Goal: Task Accomplishment & Management: Use online tool/utility

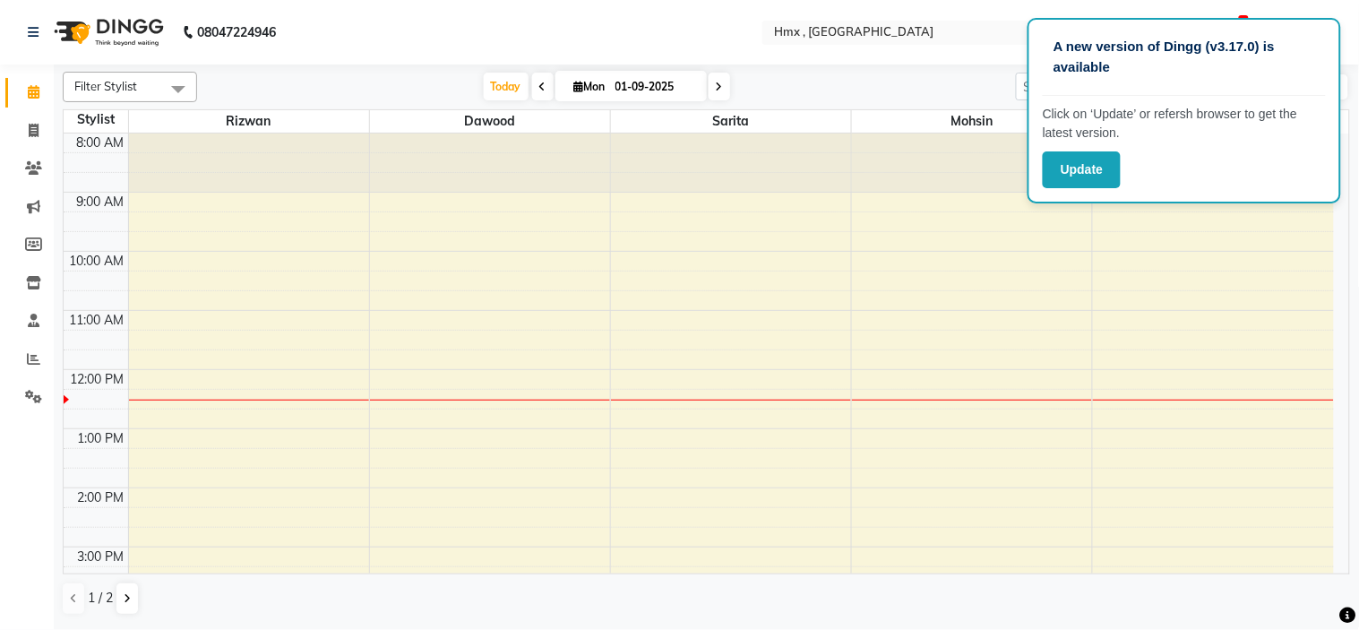
scroll to position [191, 0]
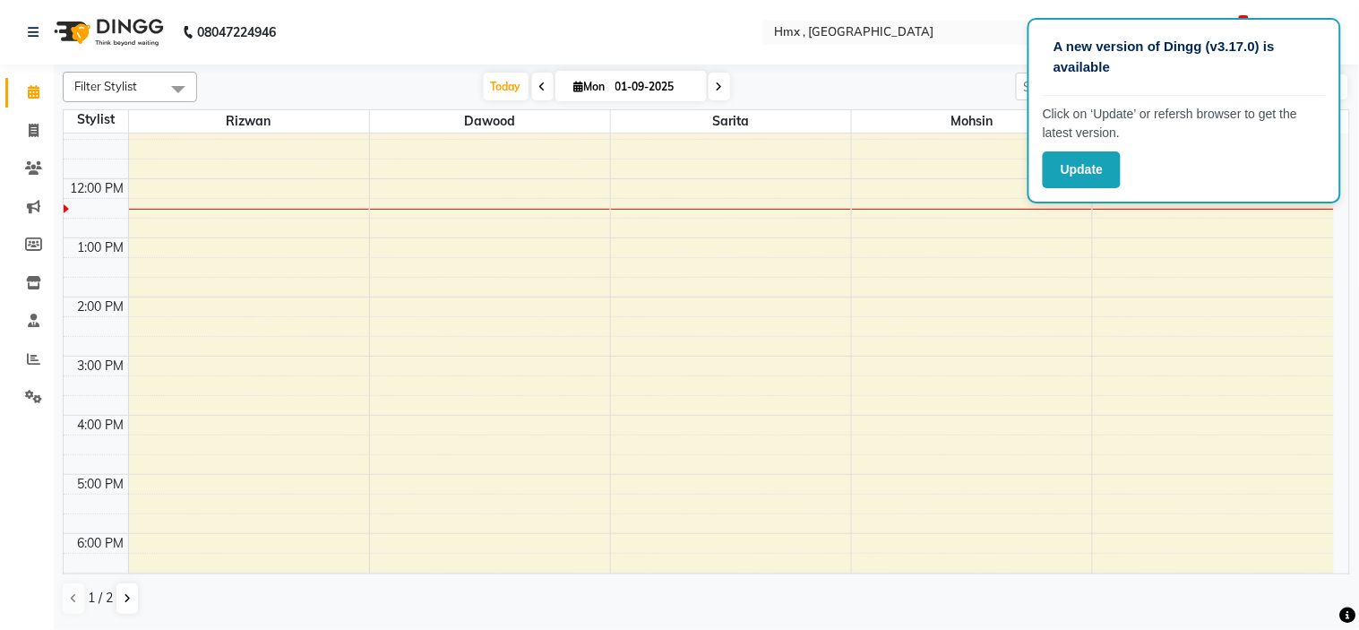
click at [718, 84] on span at bounding box center [720, 87] width 22 height 28
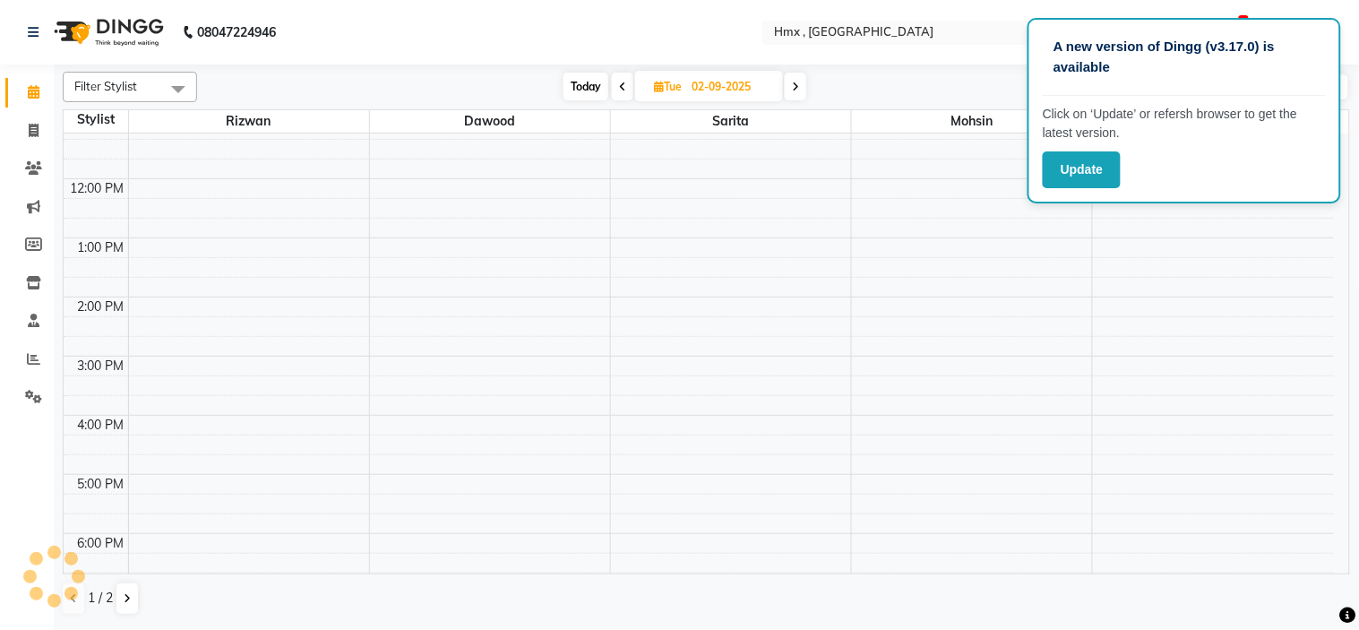
scroll to position [237, 0]
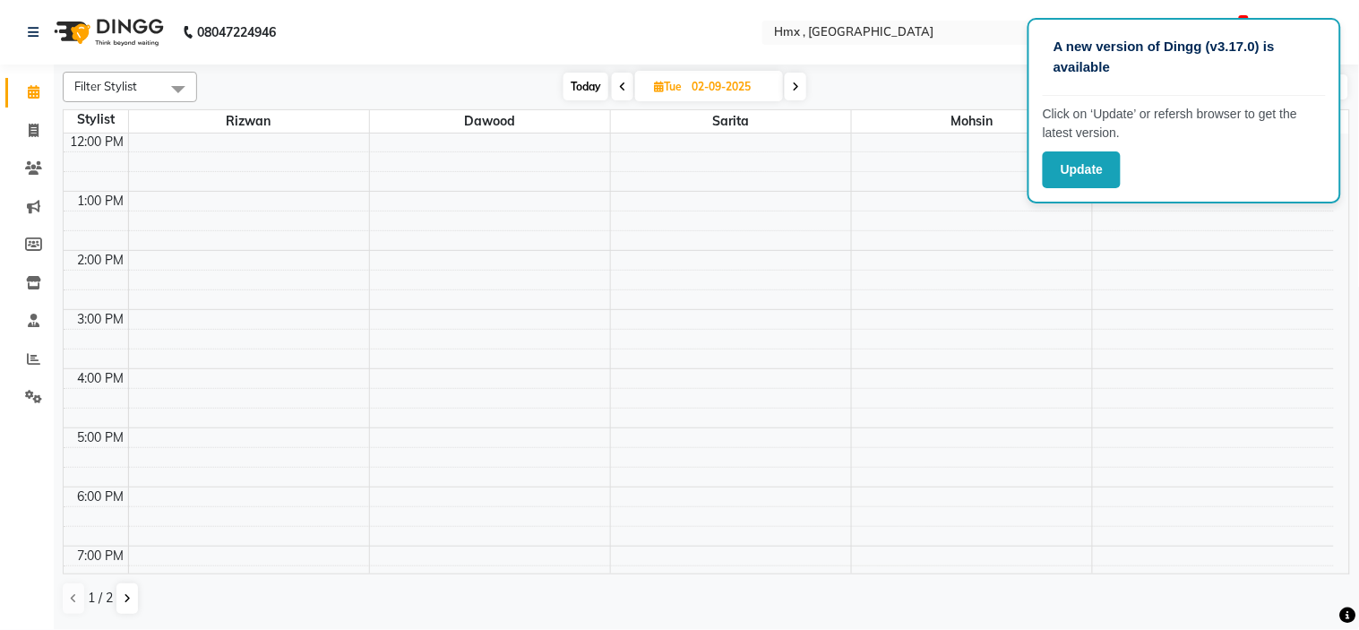
click at [790, 87] on span at bounding box center [796, 87] width 22 height 28
click at [800, 82] on icon at bounding box center [798, 87] width 7 height 11
type input "[DATE]"
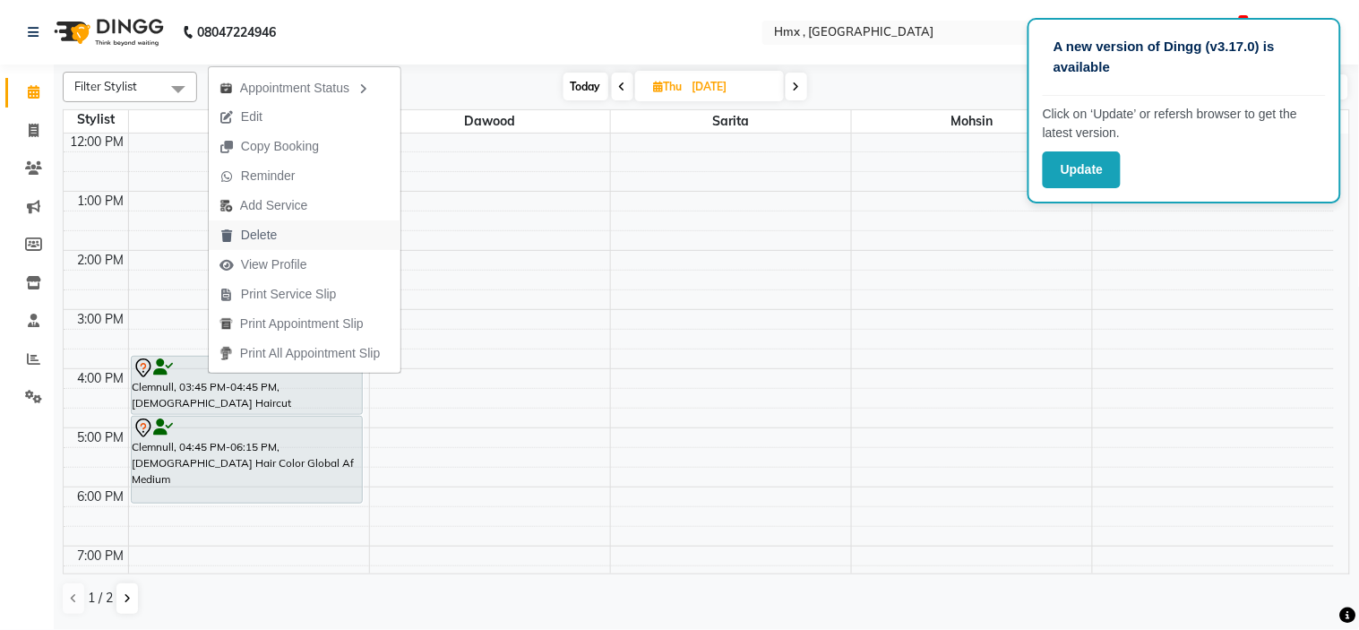
click at [261, 228] on span "Delete" at bounding box center [259, 235] width 36 height 19
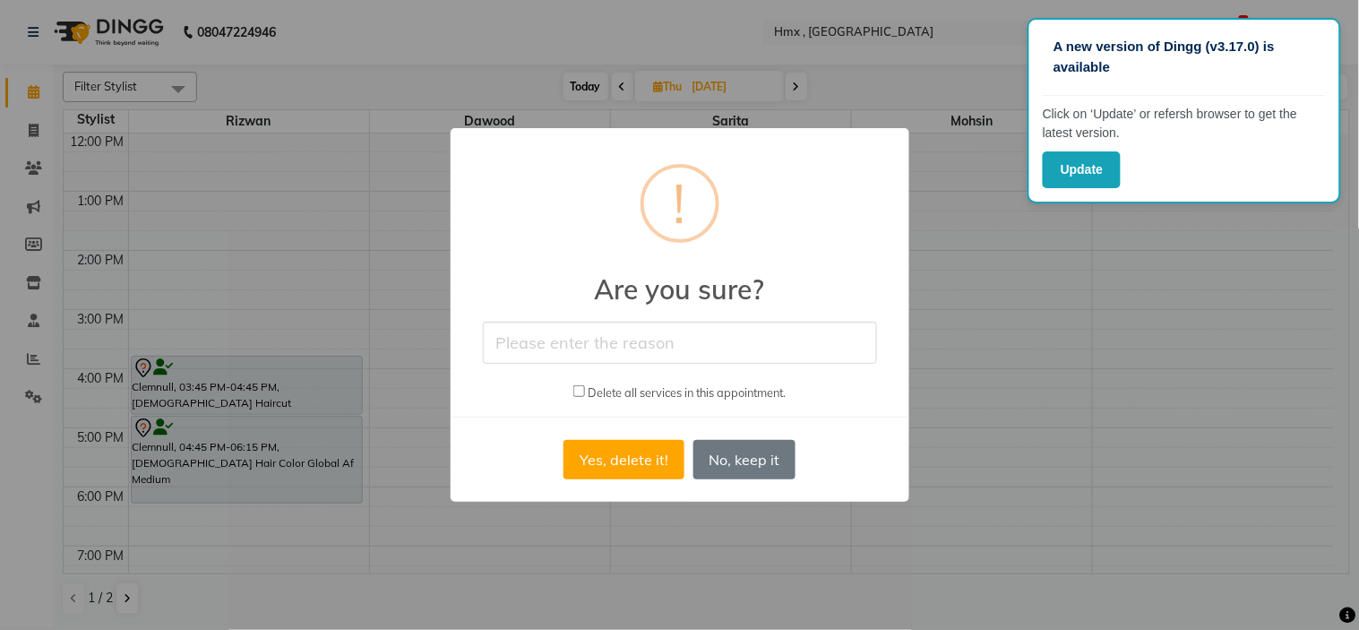
drag, startPoint x: 560, startPoint y: 340, endPoint x: 563, endPoint y: 323, distance: 17.2
click at [560, 342] on input "text" at bounding box center [680, 343] width 394 height 42
type input "cancel"
click at [610, 462] on button "Yes, delete it!" at bounding box center [623, 459] width 120 height 39
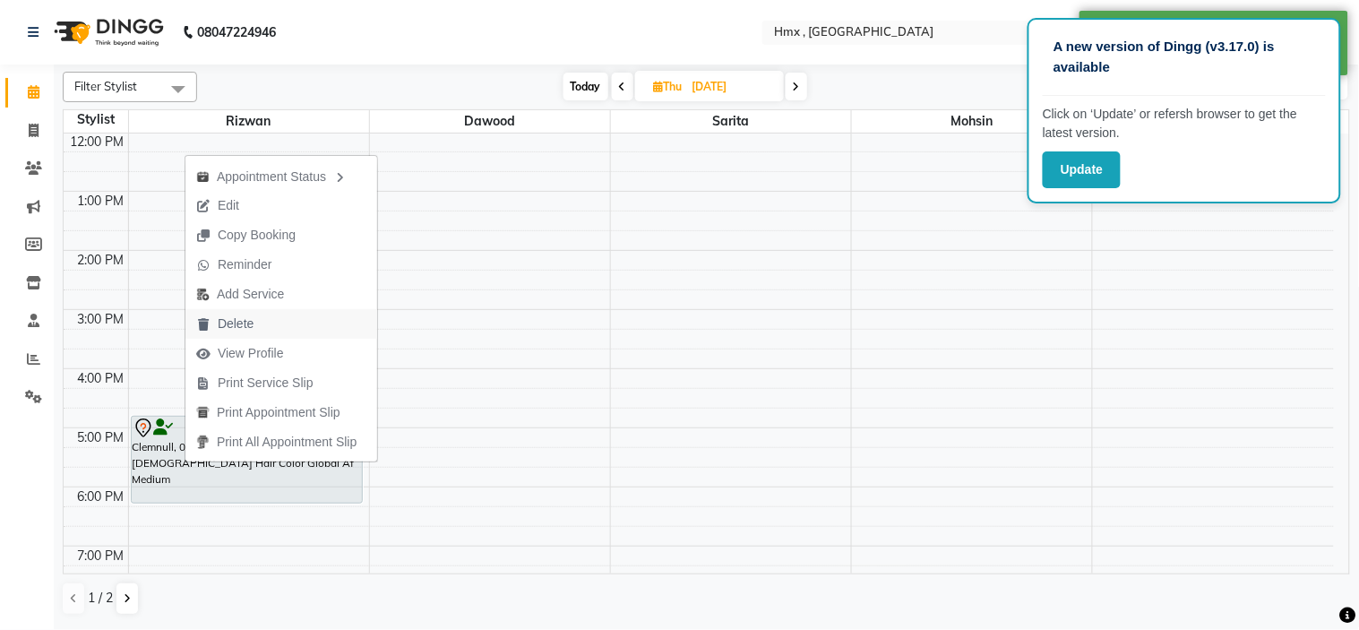
click at [237, 333] on span "Delete" at bounding box center [236, 323] width 36 height 19
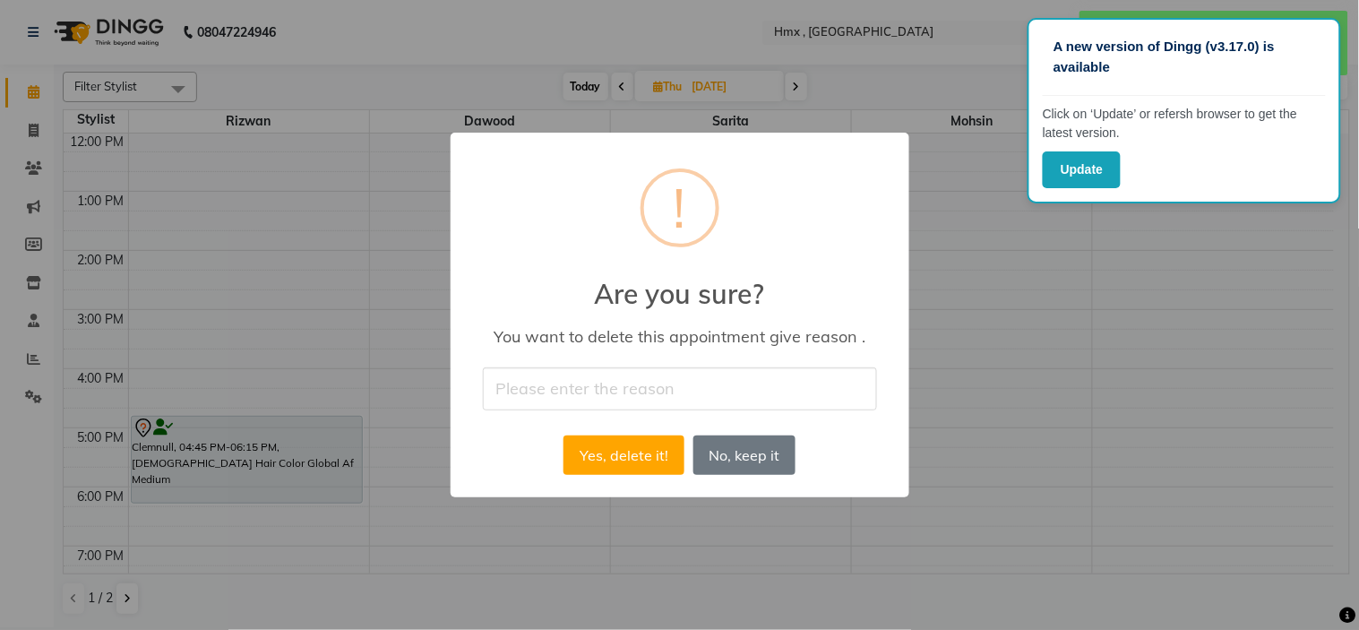
click at [665, 365] on div "× ! Are you sure? You want to delete this appointment give reason . Yes, delete…" at bounding box center [680, 315] width 459 height 364
click at [666, 391] on input "text" at bounding box center [680, 388] width 394 height 42
type input "cancel"
click at [623, 458] on button "Yes, delete it!" at bounding box center [623, 454] width 120 height 39
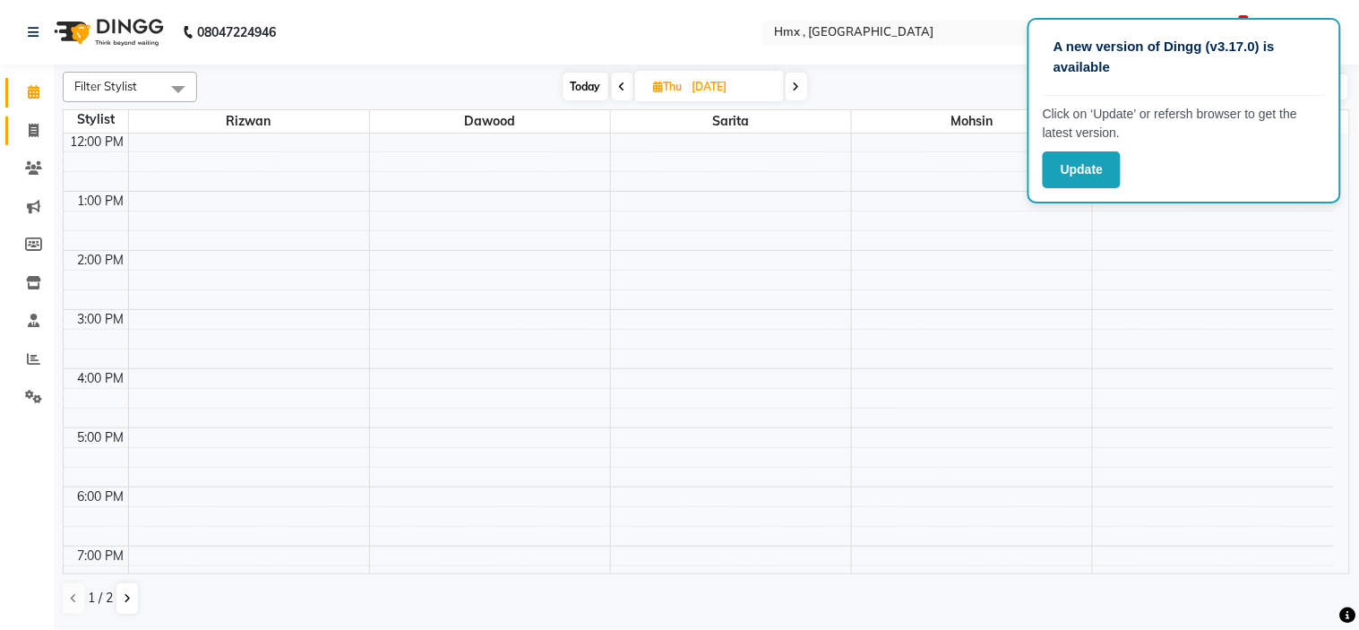
click at [37, 144] on link "Invoice" at bounding box center [26, 131] width 43 height 30
select select "5711"
select select "service"
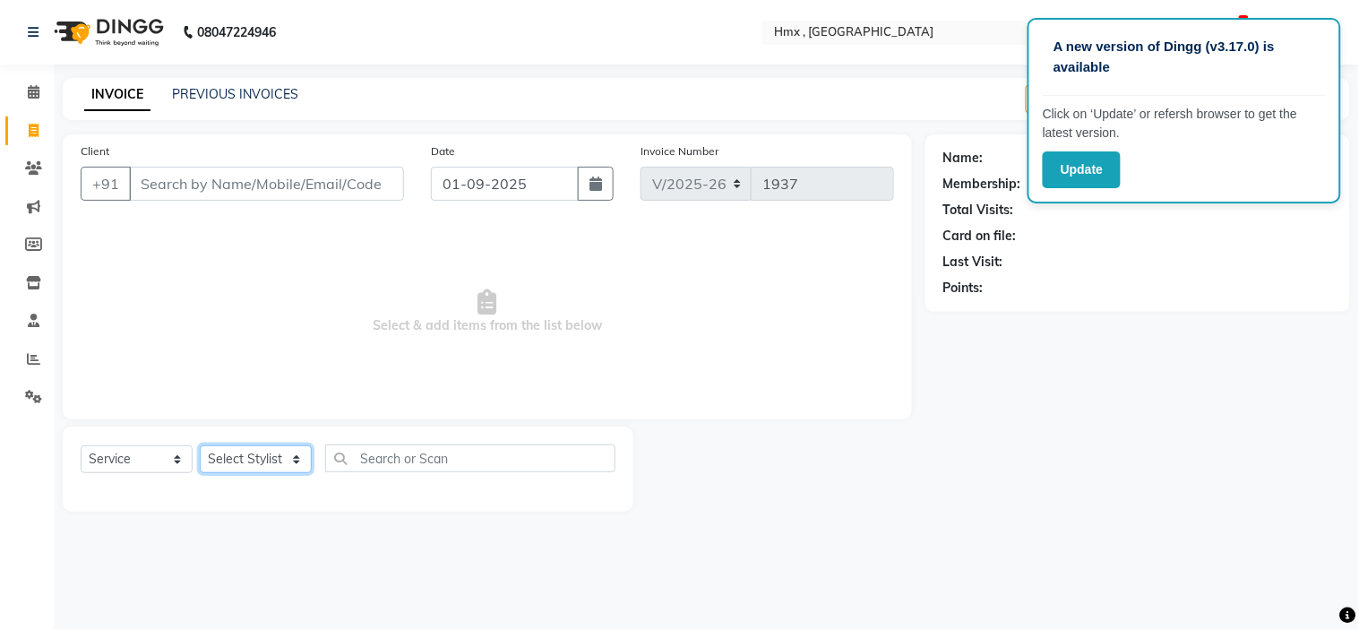
click at [245, 454] on select "Select Stylist [PERSON_NAME] [PERSON_NAME] Front Desk Kaikasha [PERSON_NAME] [P…" at bounding box center [256, 459] width 112 height 28
select select "39095"
click at [200, 446] on select "Select Stylist [PERSON_NAME] [PERSON_NAME] Front Desk Kaikasha [PERSON_NAME] [P…" at bounding box center [256, 459] width 112 height 28
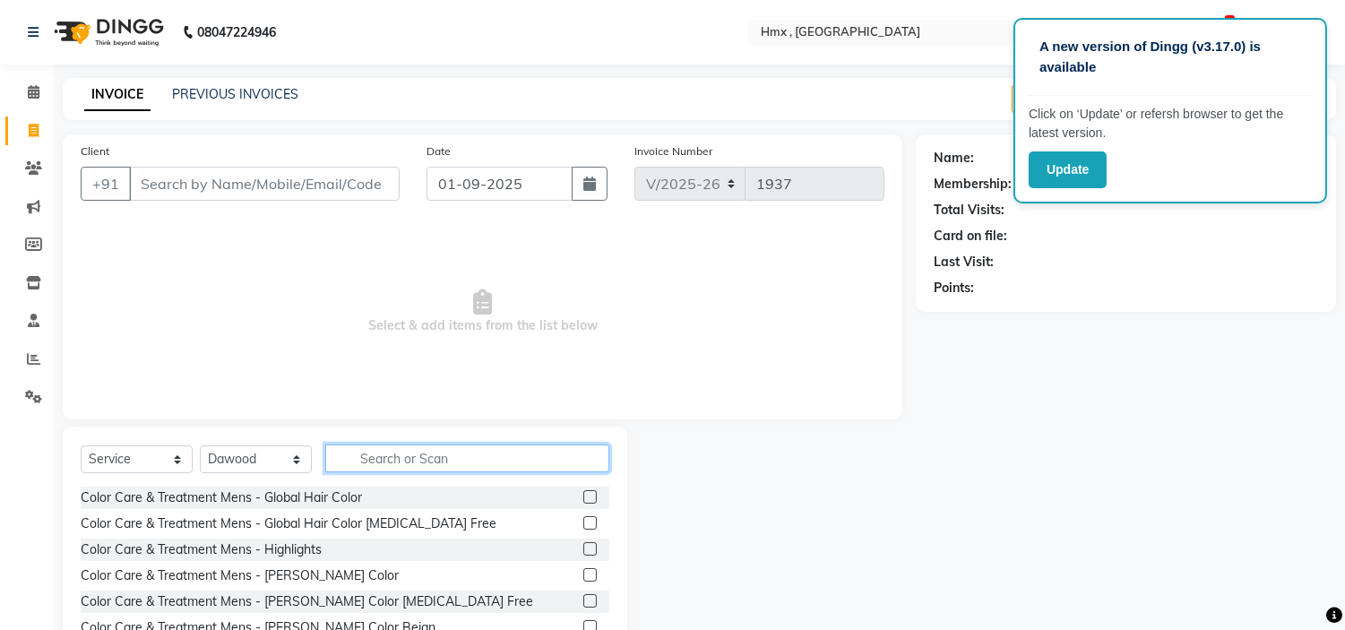
click at [417, 459] on input "text" at bounding box center [467, 458] width 284 height 28
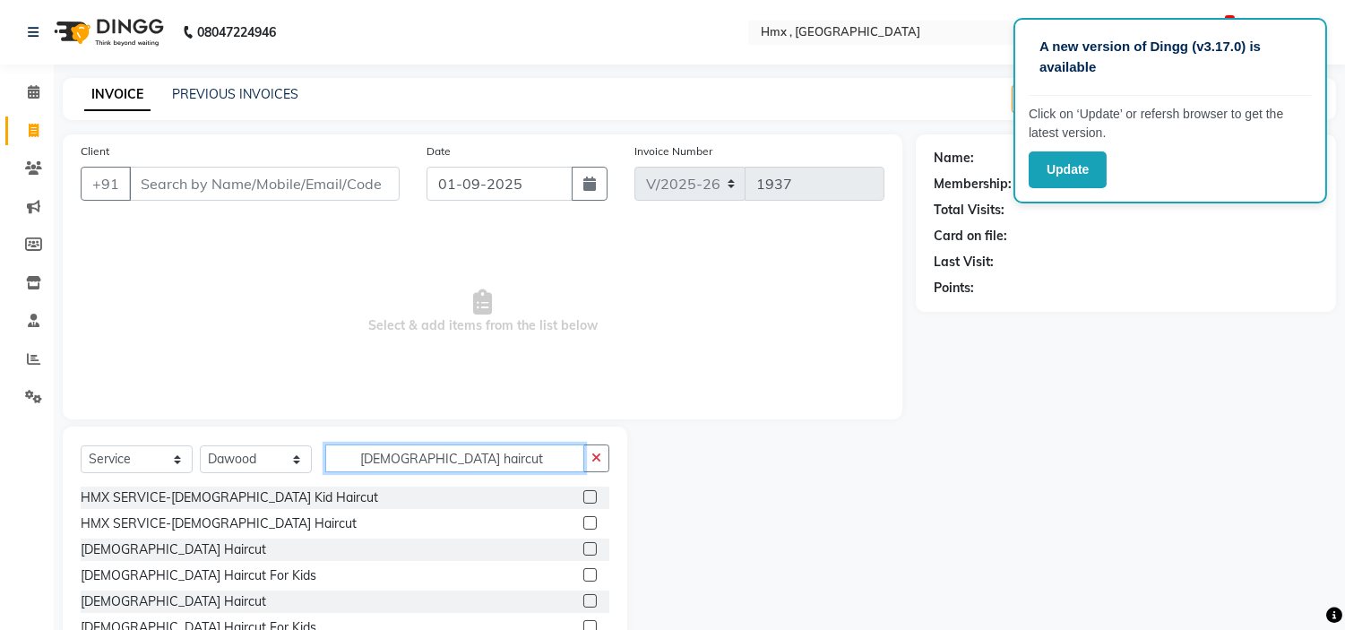
type input "[DEMOGRAPHIC_DATA] haircut"
click at [592, 545] on label at bounding box center [589, 548] width 13 height 13
click at [592, 545] on input "checkbox" at bounding box center [589, 550] width 12 height 12
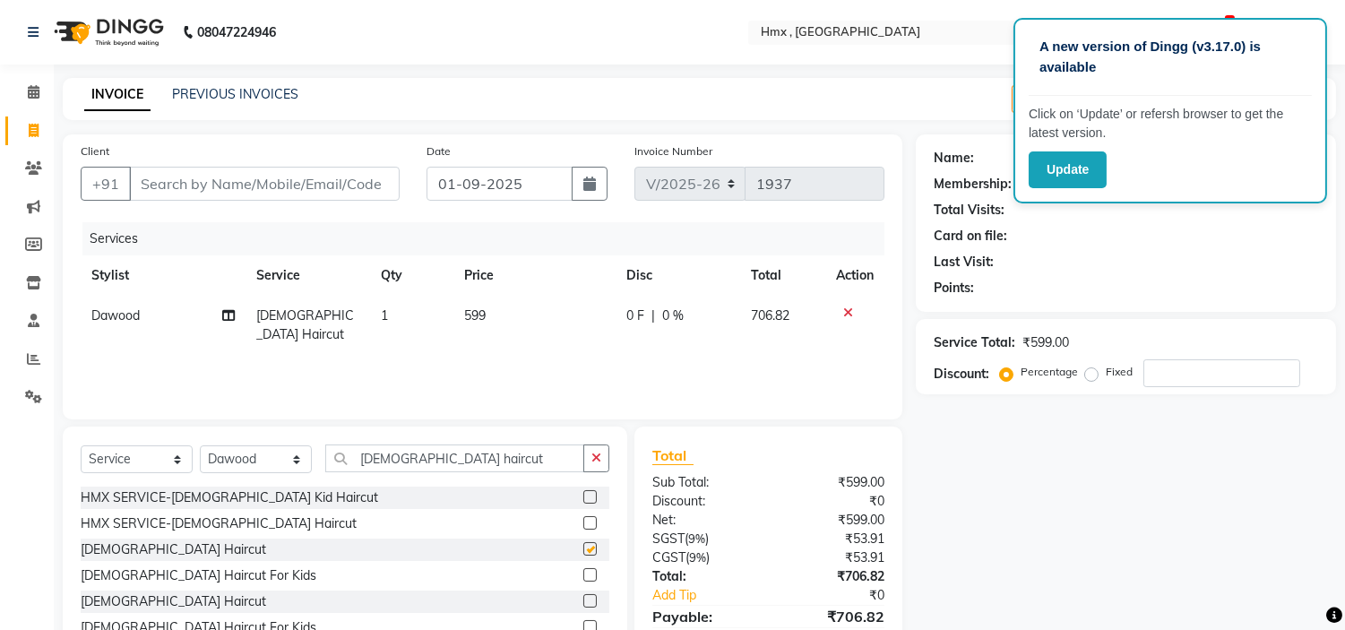
checkbox input "false"
drag, startPoint x: 460, startPoint y: 462, endPoint x: 296, endPoint y: 475, distance: 164.4
click at [296, 475] on div "Select Service Product Membership Package Voucher Prepaid Gift Card Select Styl…" at bounding box center [345, 465] width 529 height 42
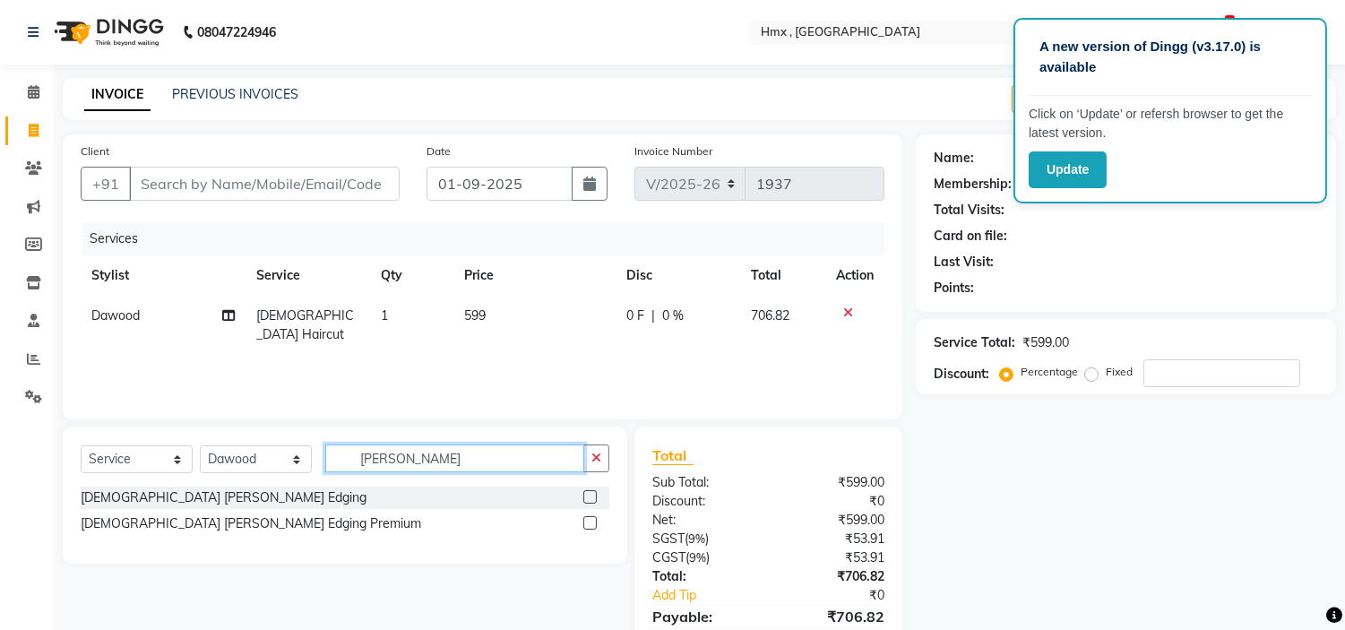
type input "[PERSON_NAME]"
click at [583, 499] on label at bounding box center [589, 496] width 13 height 13
click at [583, 499] on input "checkbox" at bounding box center [589, 498] width 12 height 12
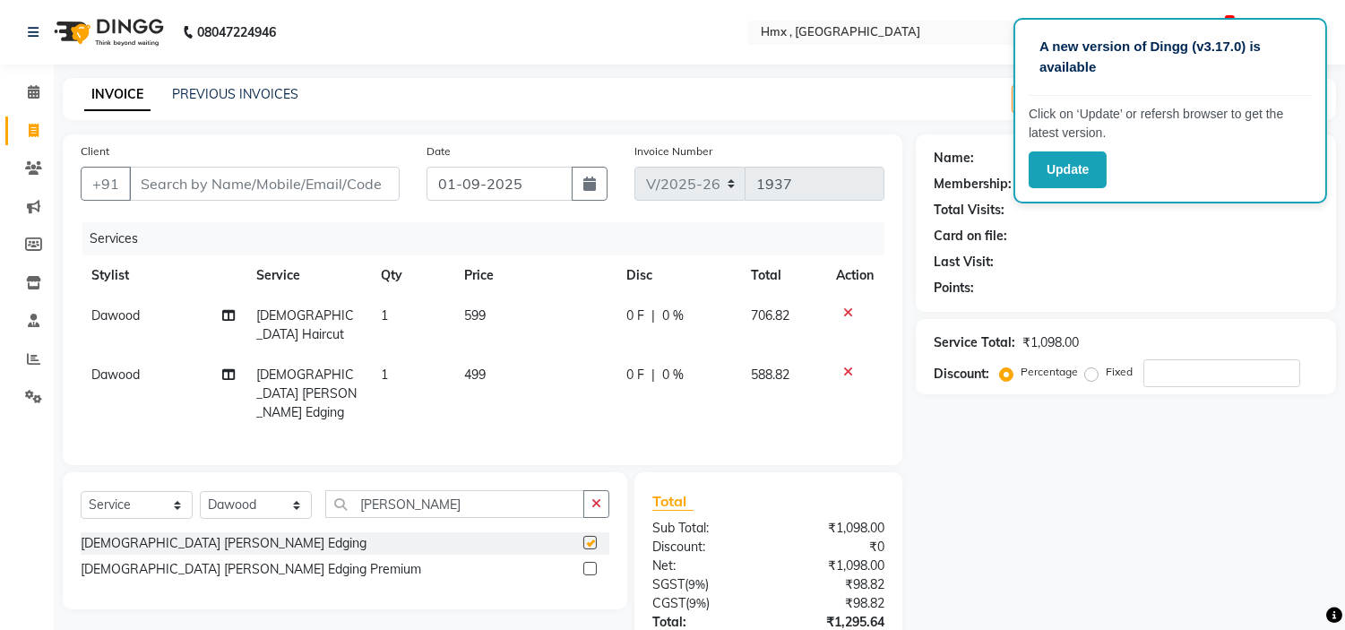
checkbox input "false"
drag, startPoint x: 451, startPoint y: 290, endPoint x: 459, endPoint y: 312, distance: 23.0
click at [451, 290] on th "Qty" at bounding box center [411, 275] width 83 height 40
click at [469, 323] on td "599" at bounding box center [534, 325] width 162 height 59
select select "39095"
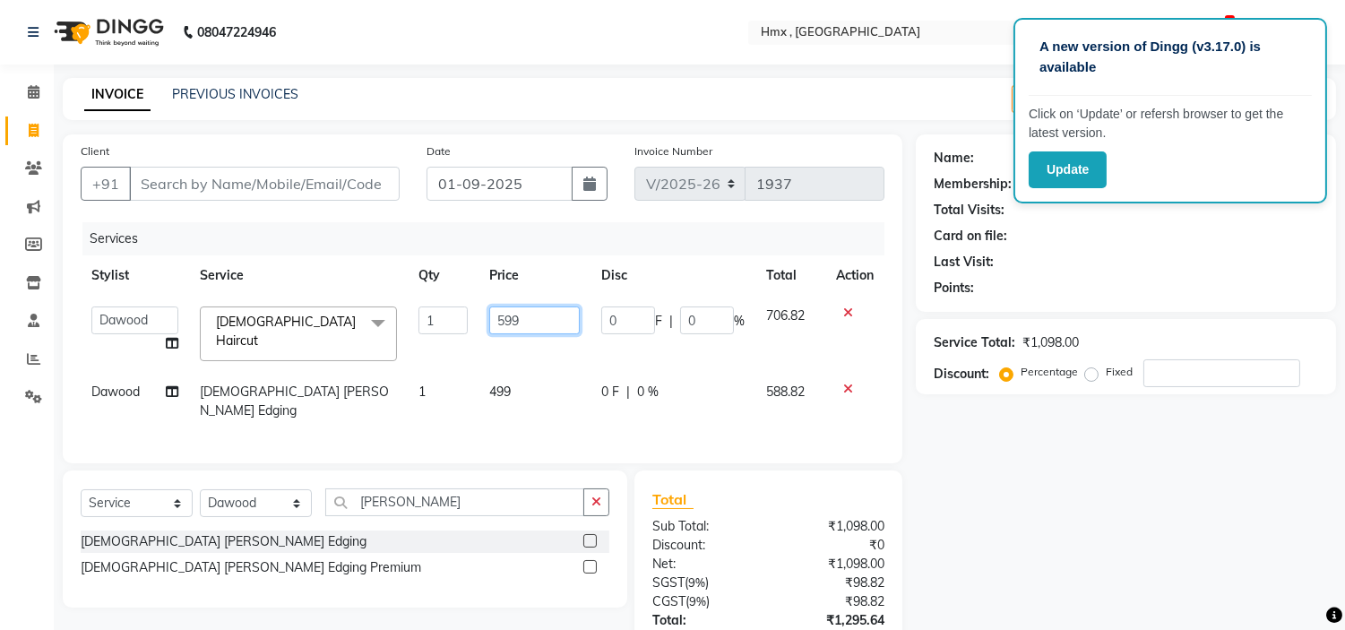
click at [505, 330] on input "599" at bounding box center [534, 320] width 90 height 28
type input "799"
click at [253, 197] on input "Client" at bounding box center [264, 184] width 271 height 34
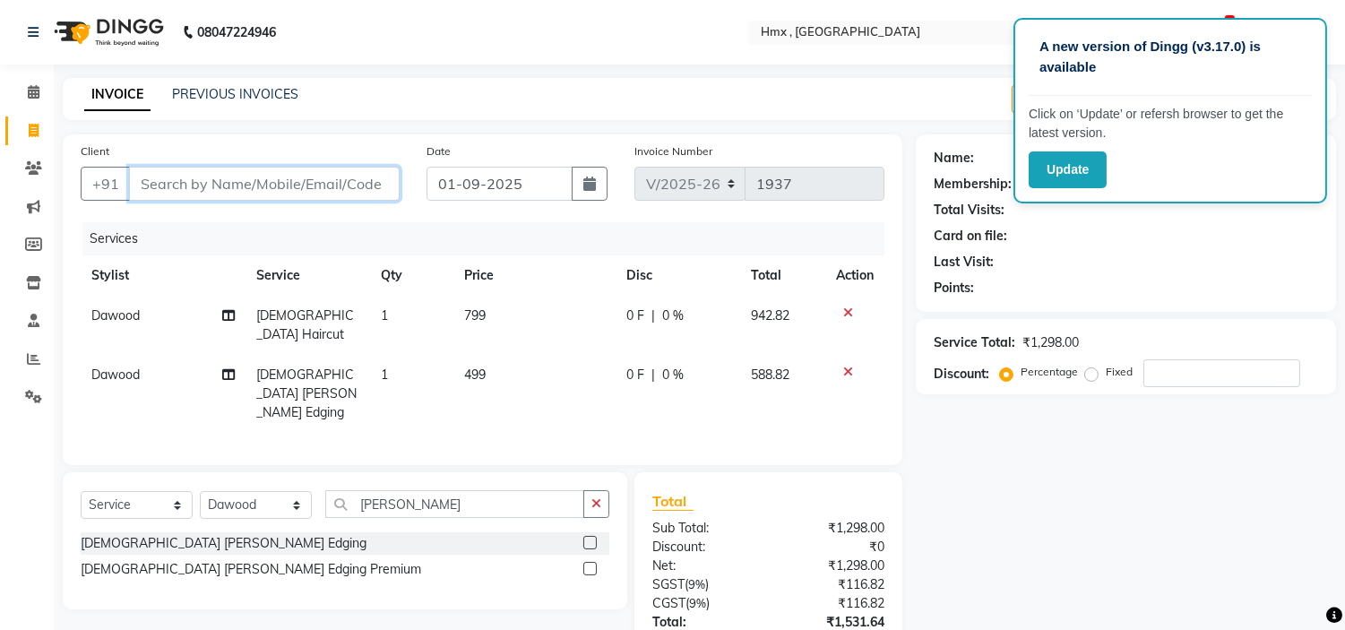
type input "9"
type input "0"
type input "9687500469"
click at [372, 185] on span "Add Client" at bounding box center [353, 184] width 71 height 18
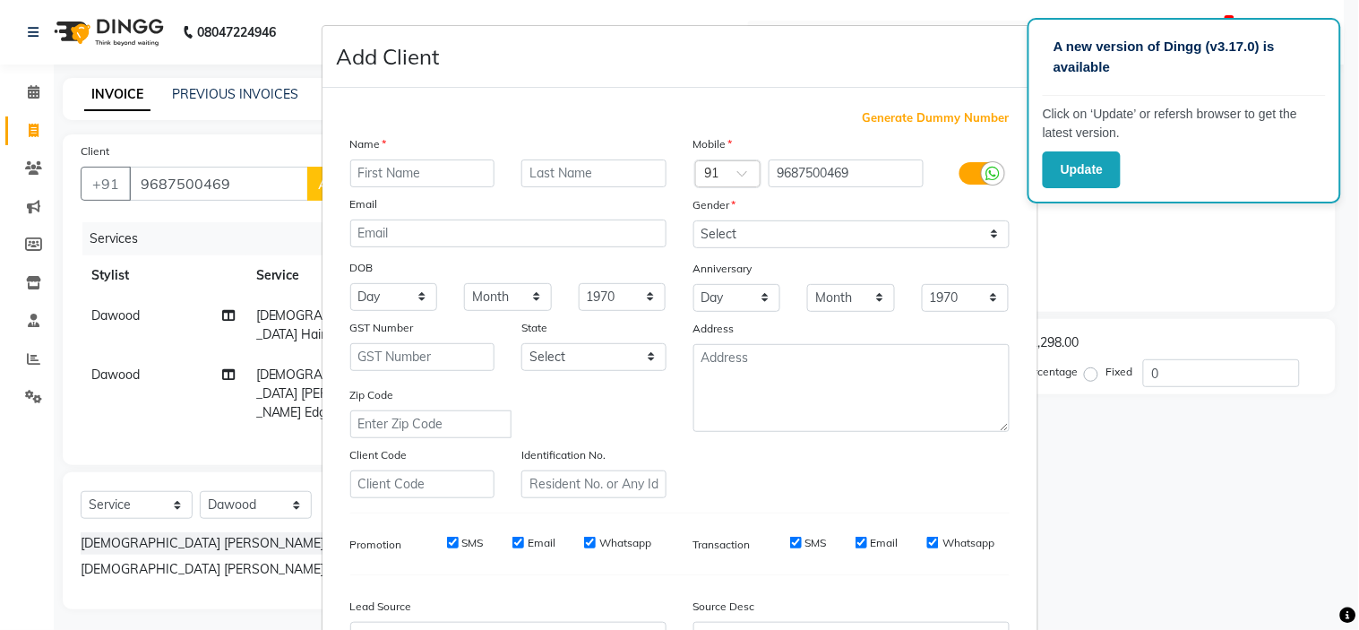
click at [374, 172] on input "text" at bounding box center [422, 173] width 145 height 28
type input "Vivek"
type input "[PERSON_NAME]"
drag, startPoint x: 756, startPoint y: 234, endPoint x: 741, endPoint y: 246, distance: 19.7
click at [756, 234] on select "Select [DEMOGRAPHIC_DATA] [DEMOGRAPHIC_DATA] Other Prefer Not To Say" at bounding box center [851, 234] width 316 height 28
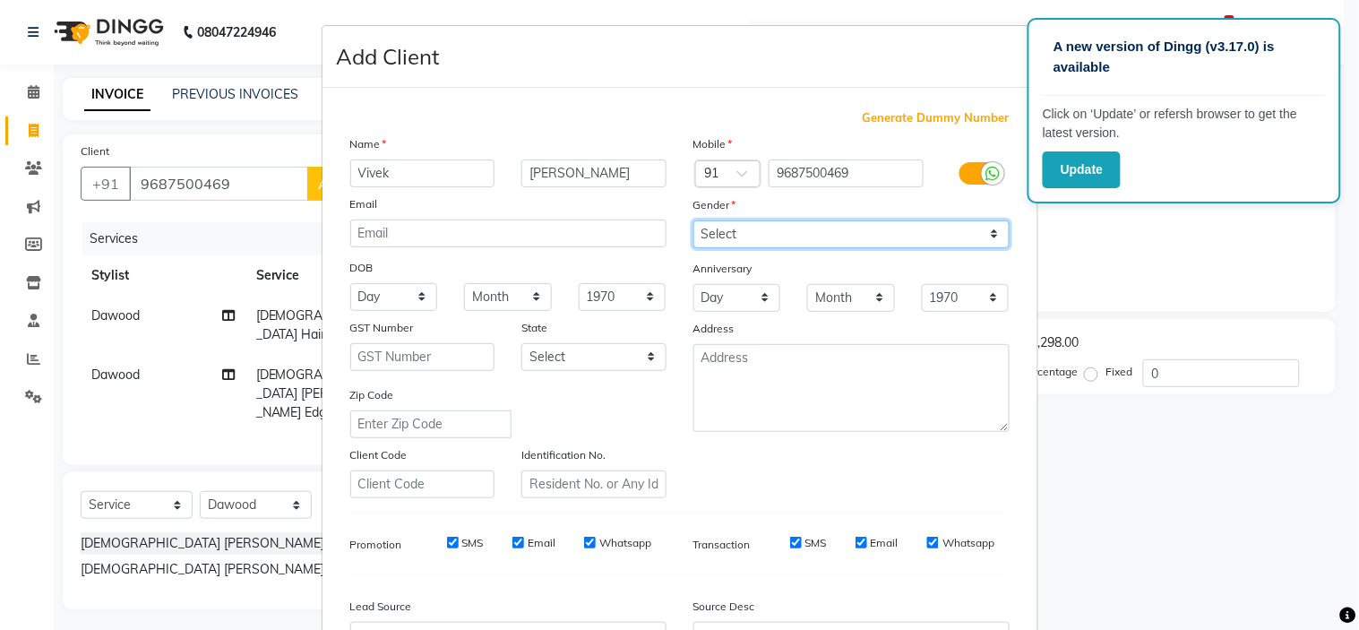
select select "[DEMOGRAPHIC_DATA]"
click at [693, 220] on select "Select [DEMOGRAPHIC_DATA] [DEMOGRAPHIC_DATA] Other Prefer Not To Say" at bounding box center [851, 234] width 316 height 28
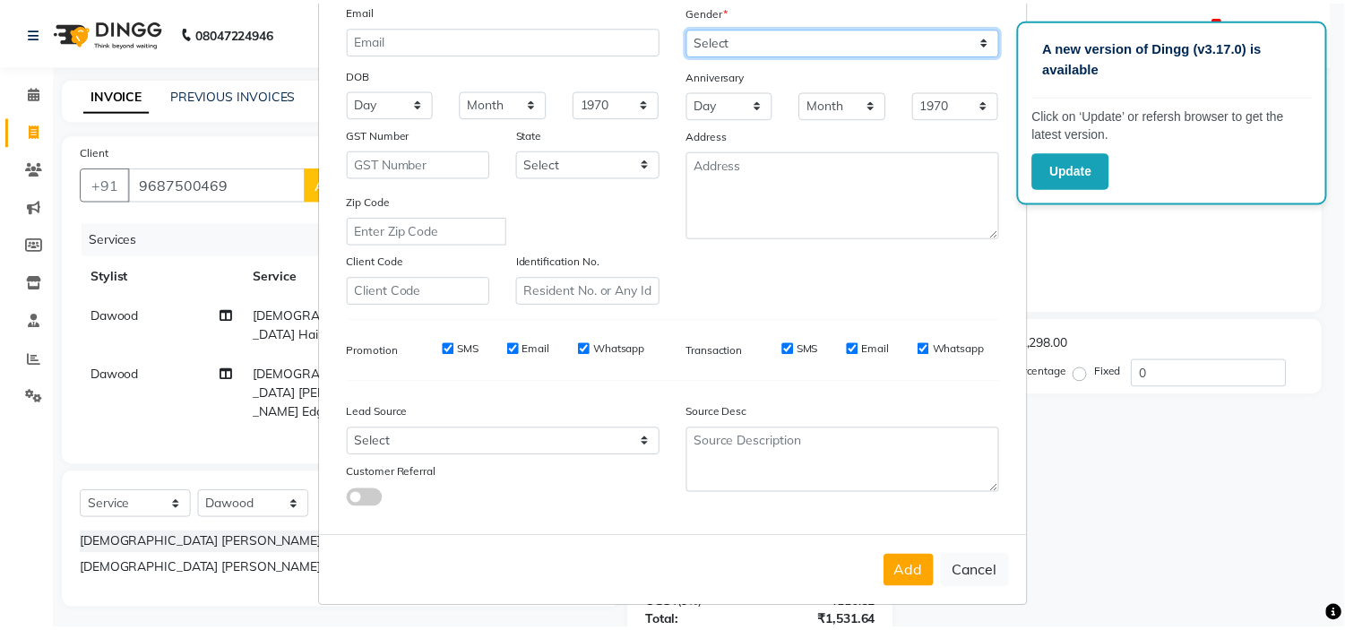
scroll to position [198, 0]
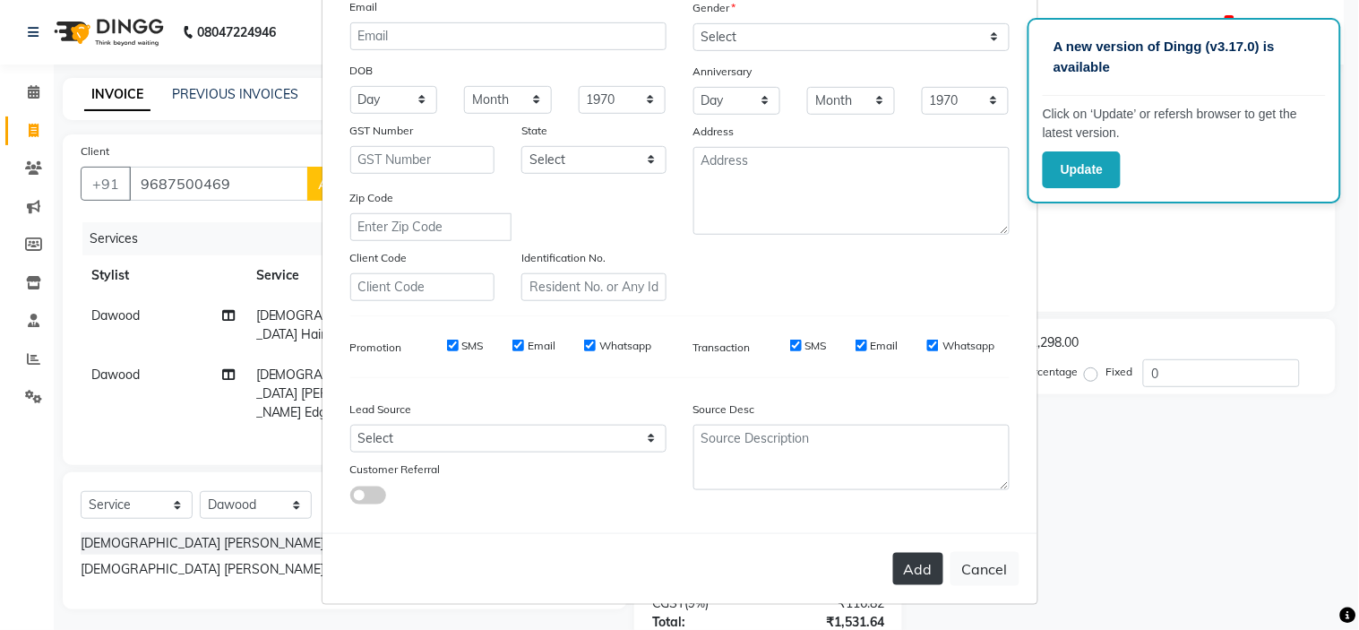
click at [912, 562] on button "Add" at bounding box center [918, 569] width 50 height 32
select select
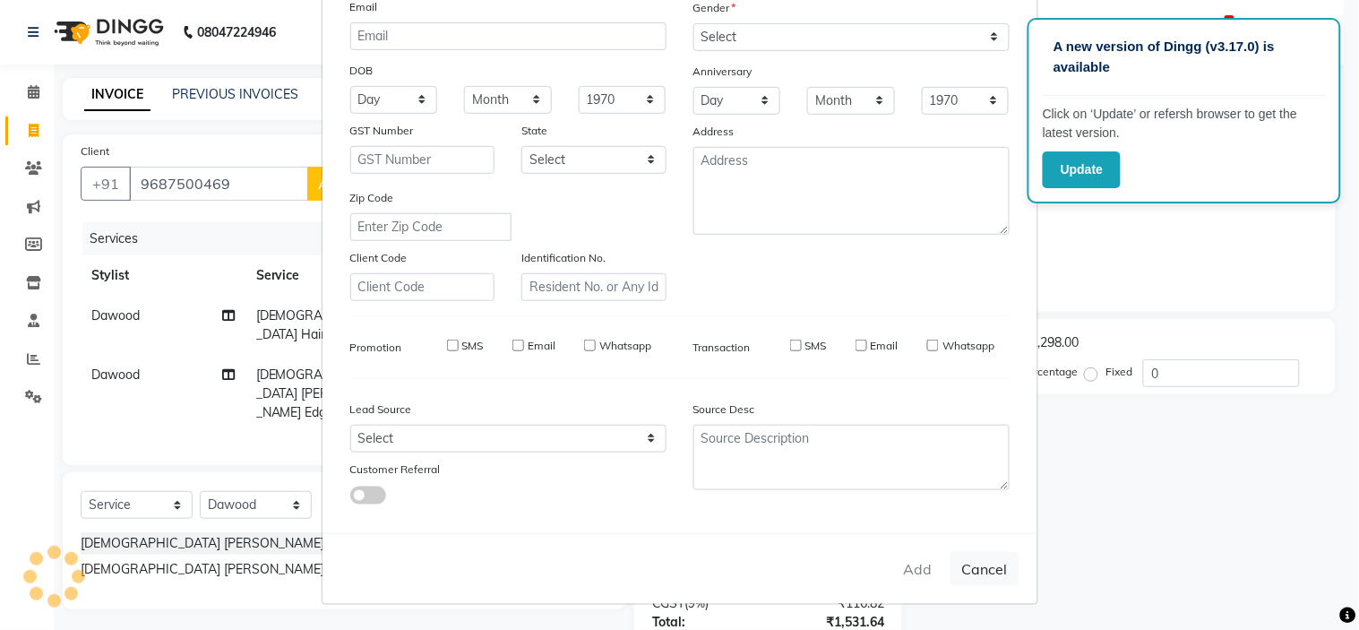
select select
checkbox input "false"
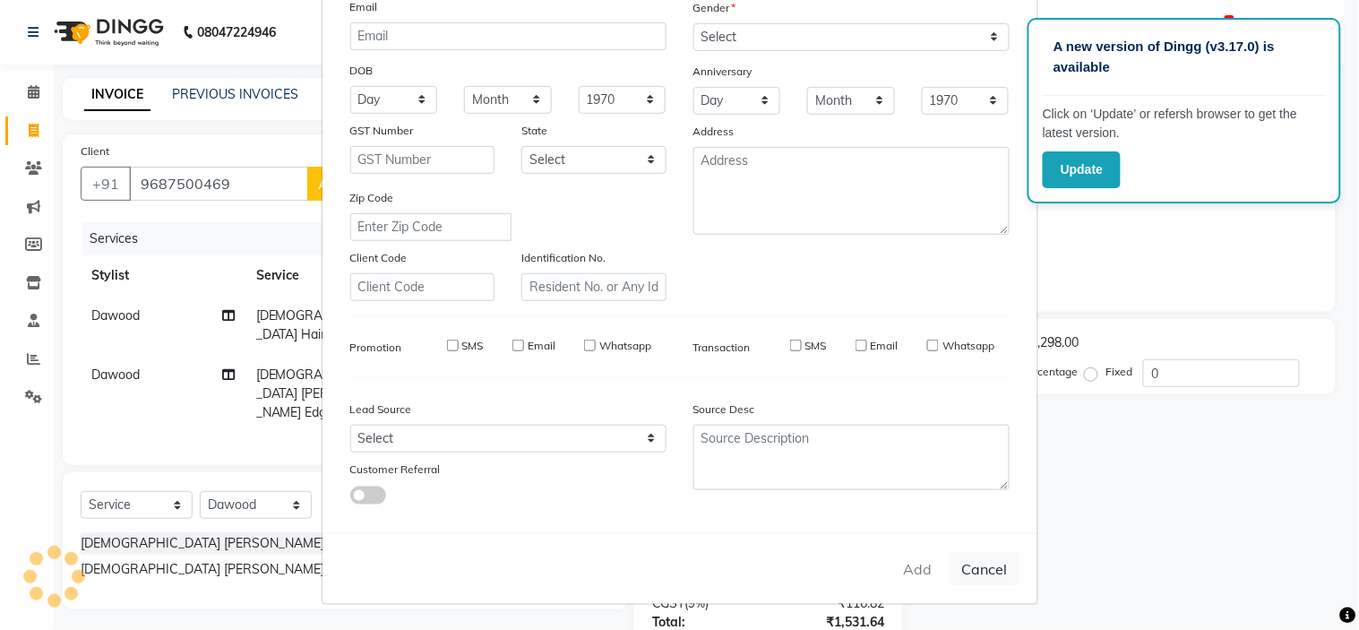
checkbox input "false"
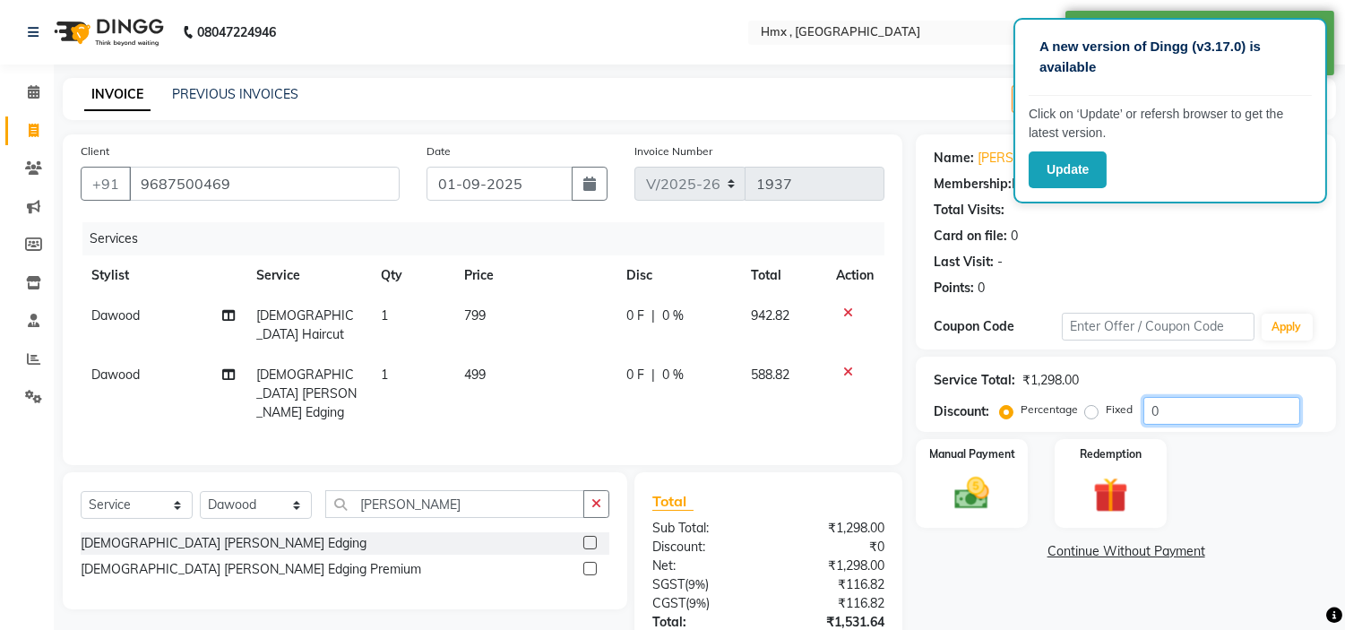
click at [1180, 414] on input "0" at bounding box center [1221, 411] width 157 height 28
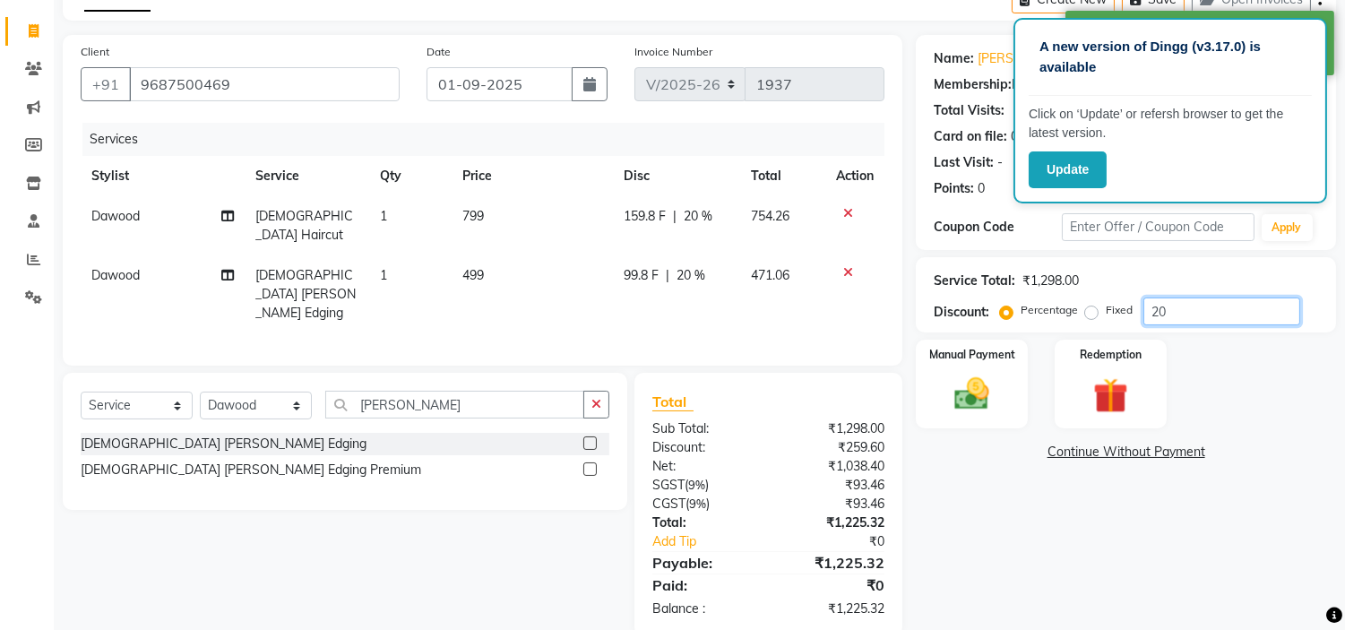
scroll to position [109, 0]
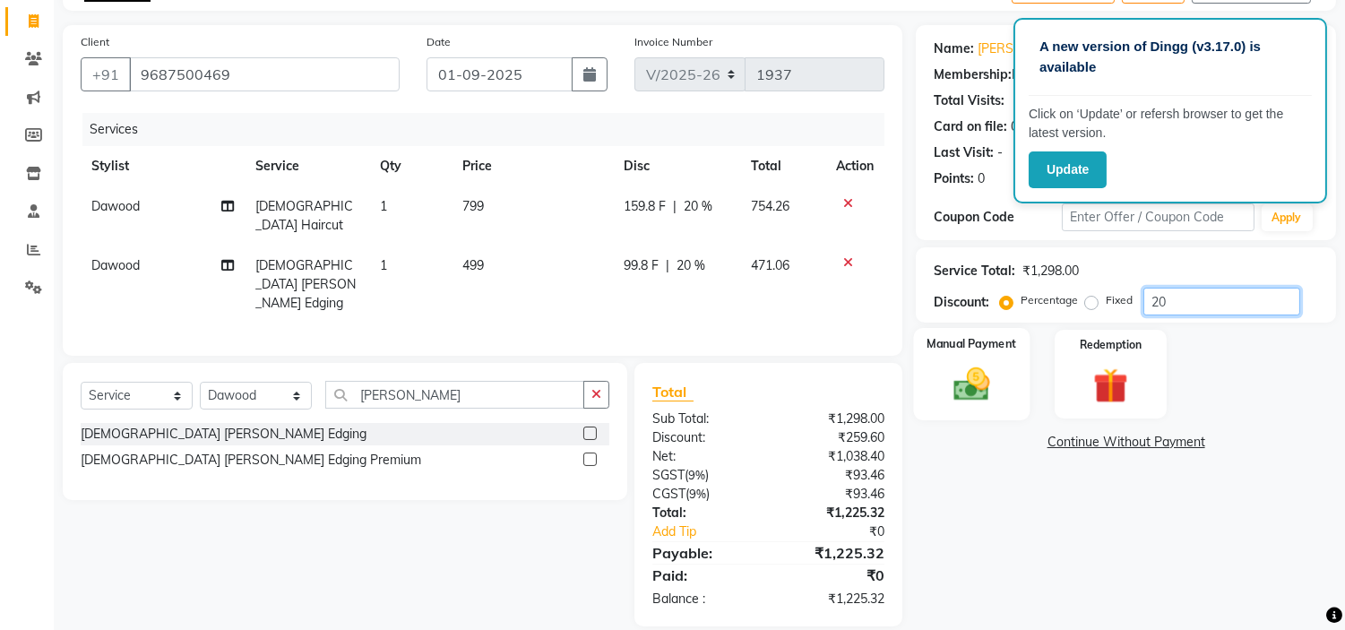
type input "20"
drag, startPoint x: 976, startPoint y: 396, endPoint x: 984, endPoint y: 409, distance: 14.4
click at [975, 397] on img at bounding box center [971, 385] width 59 height 42
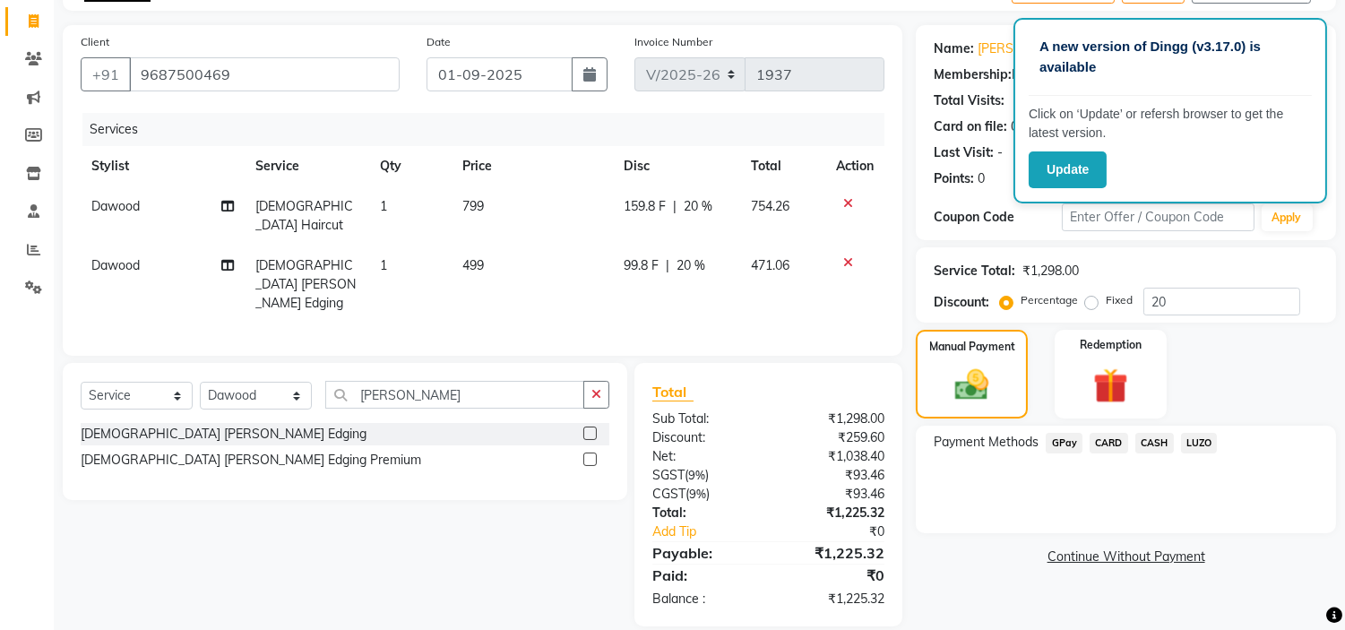
click at [1064, 441] on span "GPay" at bounding box center [1063, 443] width 37 height 21
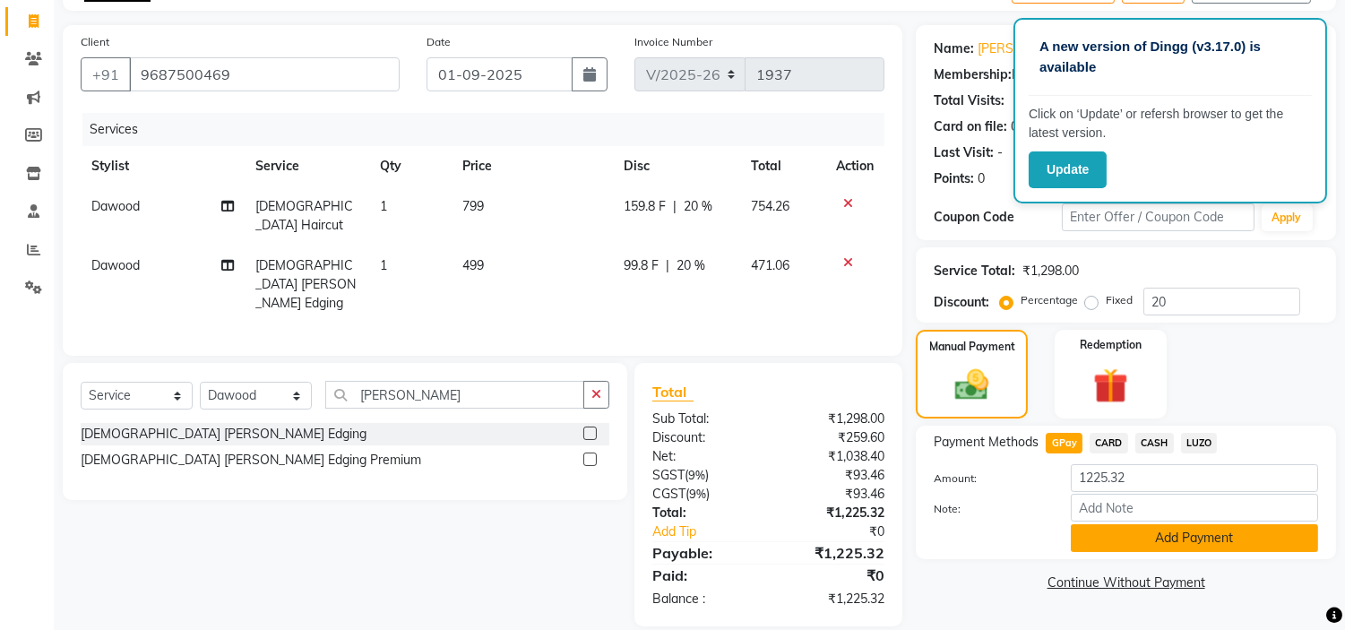
click at [1144, 536] on button "Add Payment" at bounding box center [1194, 538] width 247 height 28
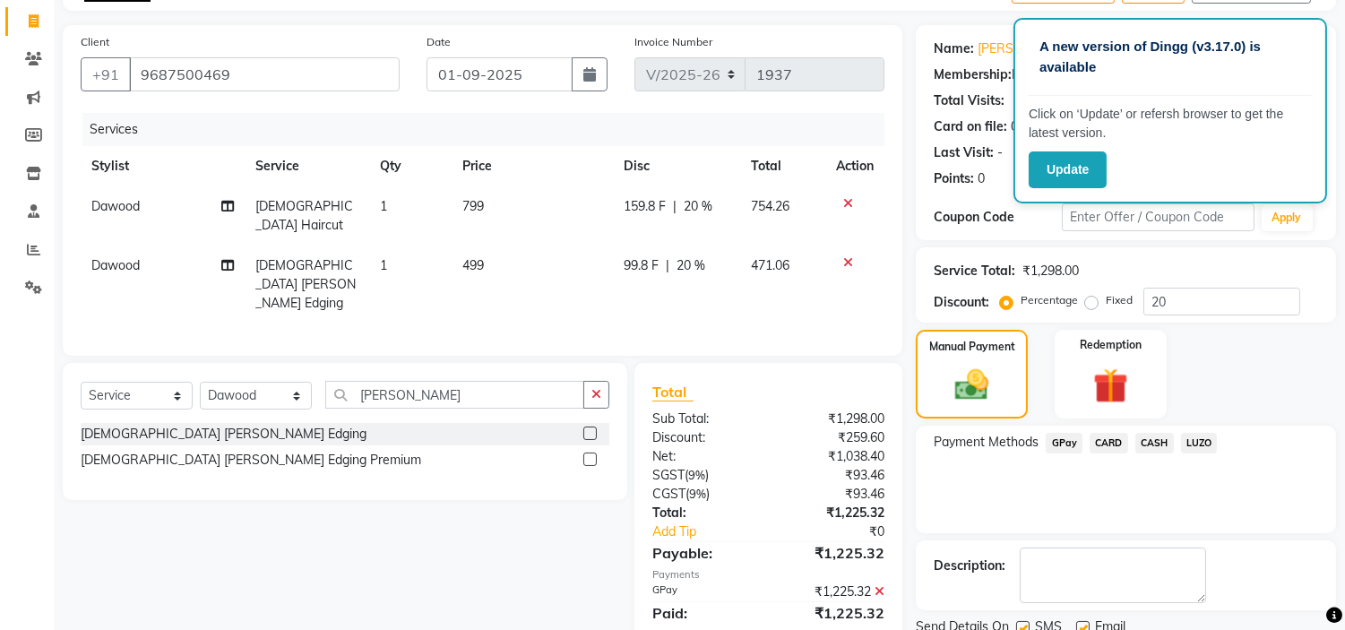
scroll to position [176, 0]
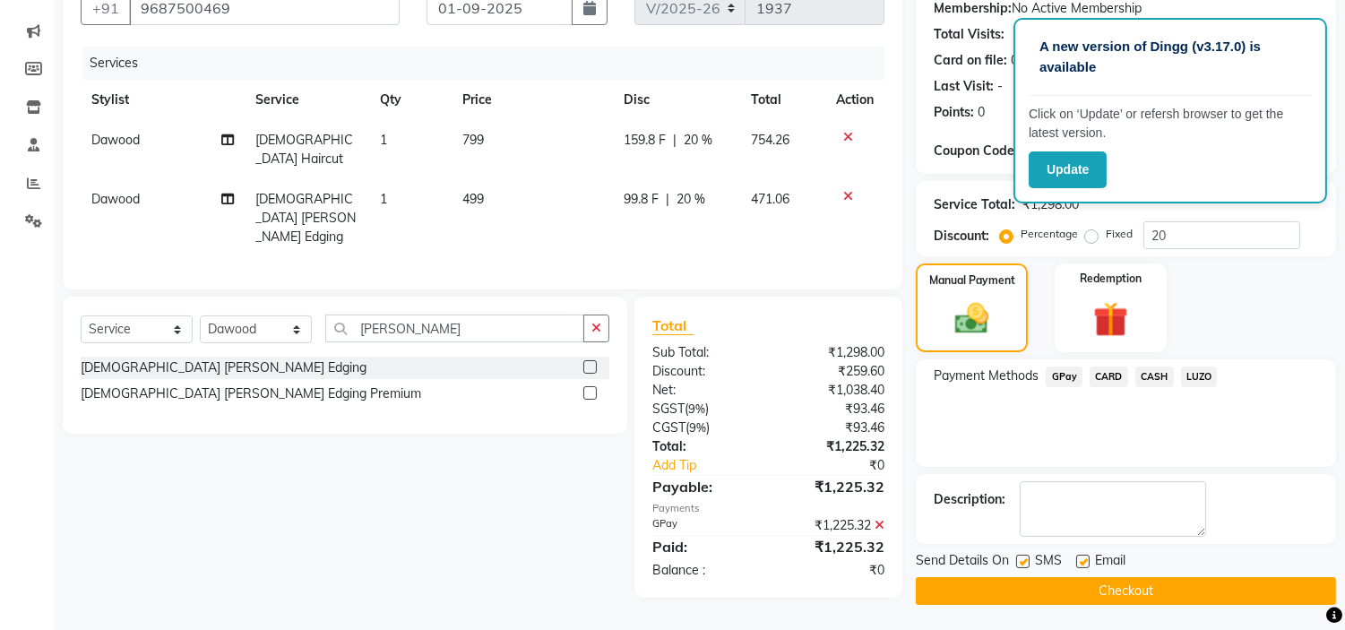
click at [1057, 589] on button "Checkout" at bounding box center [1126, 591] width 420 height 28
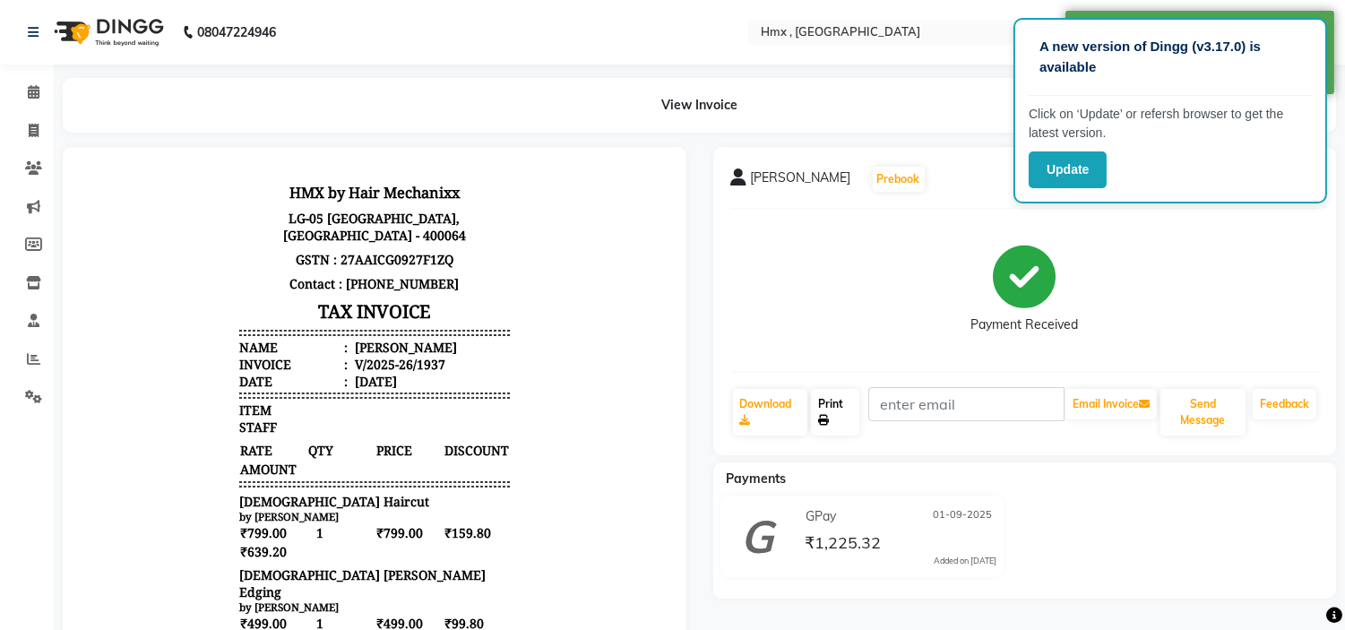
click at [844, 405] on link "Print" at bounding box center [835, 412] width 48 height 47
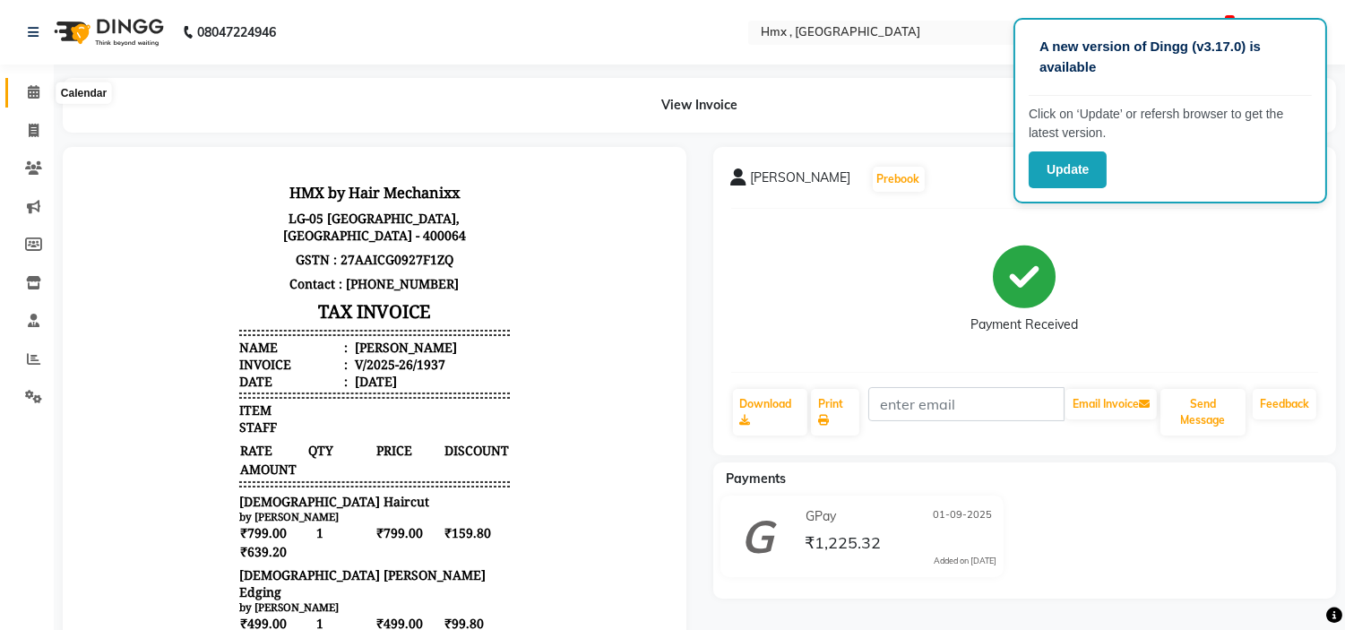
click at [38, 100] on span at bounding box center [33, 92] width 31 height 21
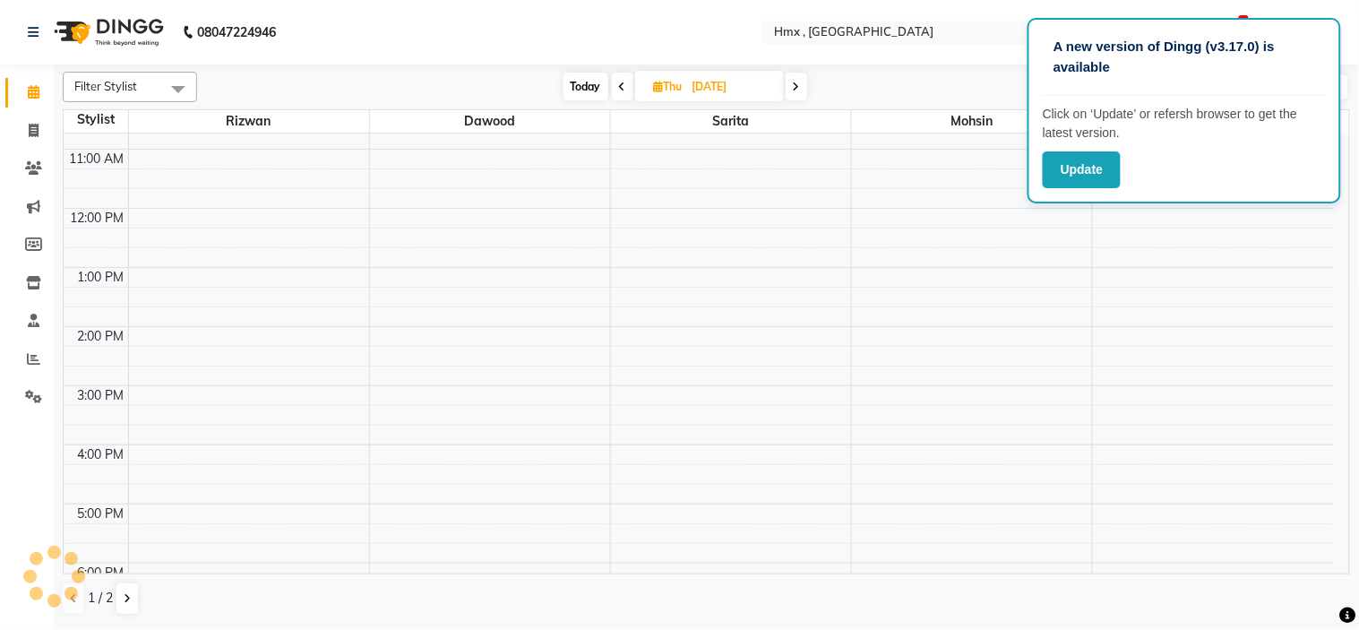
scroll to position [199, 0]
